Goal: Information Seeking & Learning: Learn about a topic

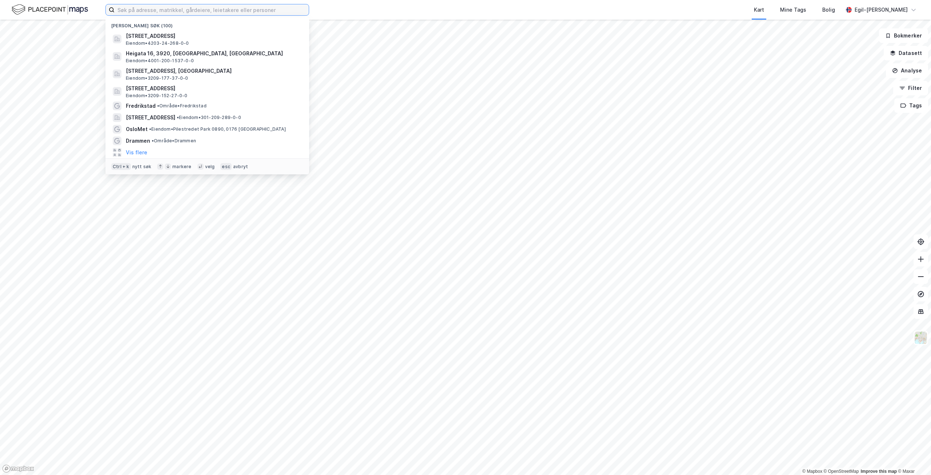
click at [158, 13] on input at bounding box center [212, 9] width 194 height 11
type input "drammen"
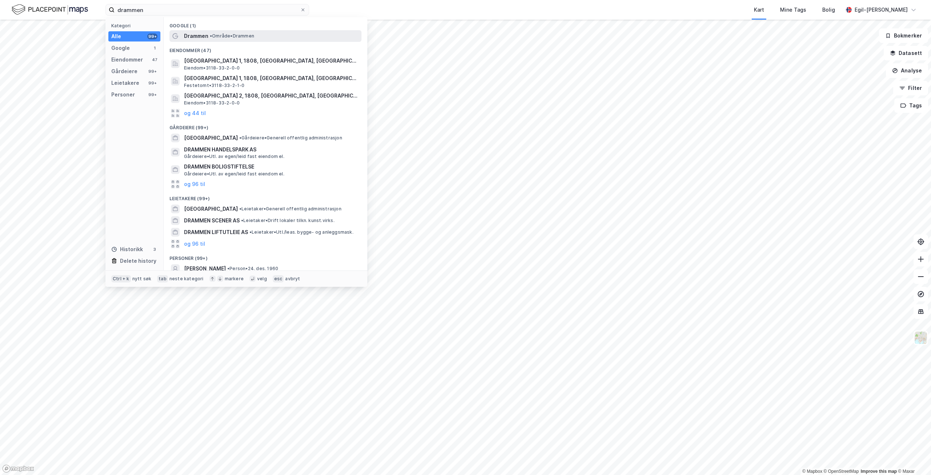
click at [203, 38] on span "Drammen" at bounding box center [196, 36] width 24 height 9
